Goal: Task Accomplishment & Management: Manage account settings

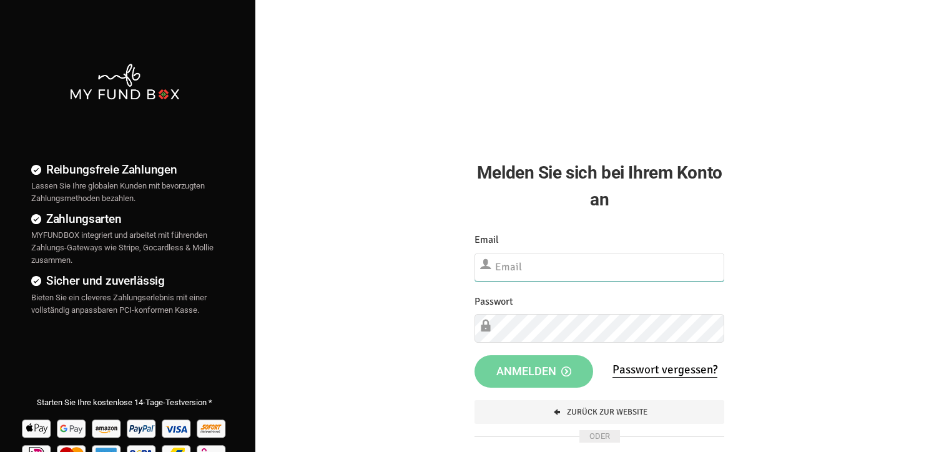
click at [544, 259] on input "text" at bounding box center [599, 267] width 250 height 29
click at [712, 256] on input "text" at bounding box center [599, 267] width 250 height 29
click at [712, 258] on input "text" at bounding box center [599, 267] width 250 height 29
click at [554, 279] on input "text" at bounding box center [599, 267] width 250 height 29
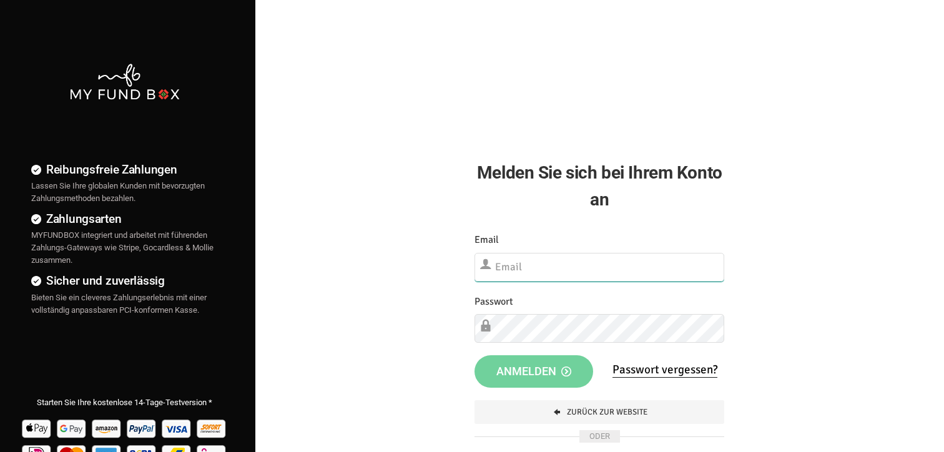
type input "[EMAIL_ADDRESS][DOMAIN_NAME]"
